Goal: Check status: Check status

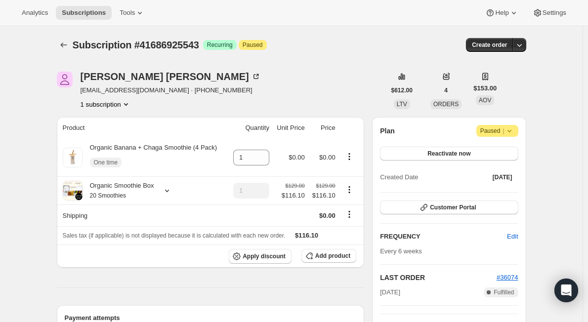
click at [128, 106] on icon "Product actions" at bounding box center [126, 104] width 10 height 10
click at [333, 52] on div "Subscription #41686925543. This page is ready Subscription #41686925543 Success…" at bounding box center [291, 45] width 469 height 38
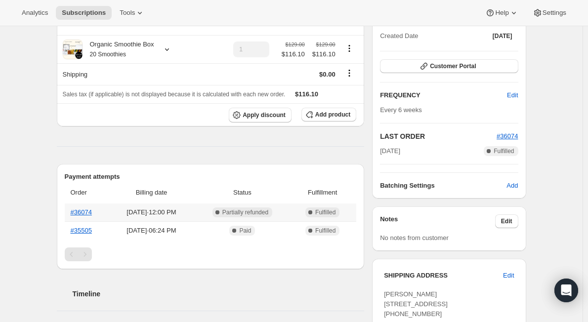
scroll to position [198, 0]
